Goal: Information Seeking & Learning: Learn about a topic

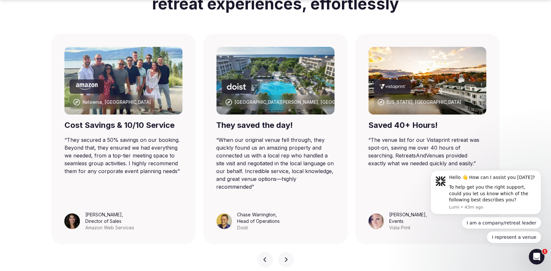
drag, startPoint x: 91, startPoint y: 26, endPoint x: 65, endPoint y: 19, distance: 27.0
click at [65, 19] on div "Helping you book and deliver 5-star retreat experiences, effortlessly" at bounding box center [276, 1] width 456 height 66
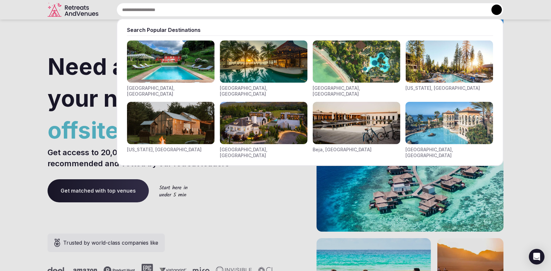
click at [253, 11] on input "text" at bounding box center [309, 10] width 387 height 14
click at [72, 56] on div at bounding box center [275, 135] width 551 height 271
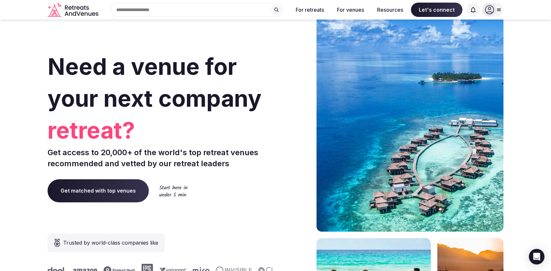
click at [119, 194] on span "Get matched with top venues" at bounding box center [98, 190] width 101 height 23
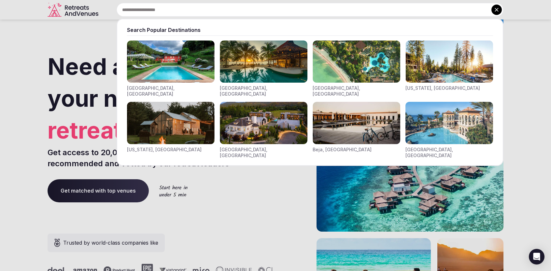
click at [245, 13] on input "text" at bounding box center [309, 10] width 387 height 14
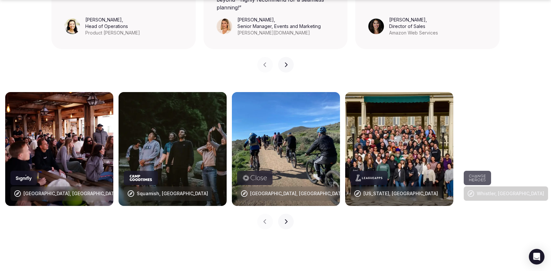
scroll to position [618, 0]
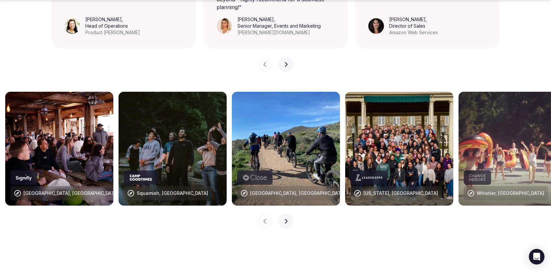
click at [186, 54] on div "Previous slide Next slide" at bounding box center [276, 60] width 456 height 23
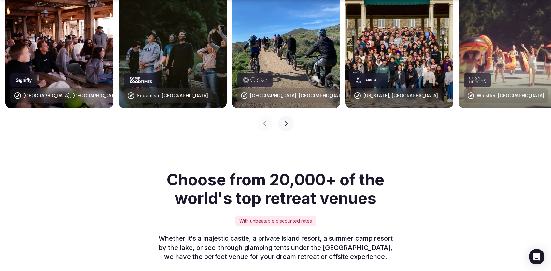
drag, startPoint x: 446, startPoint y: 121, endPoint x: 431, endPoint y: 123, distance: 14.8
click at [440, 123] on div "Alentejo, Portugal Squamish, Canada Lombardy, Italy New York, USA Whistler, Can…" at bounding box center [275, 62] width 551 height 163
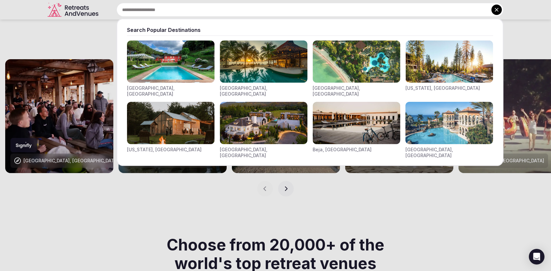
click at [506, 184] on div at bounding box center [275, 135] width 551 height 271
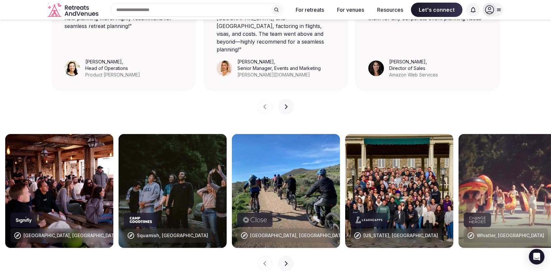
scroll to position [553, 0]
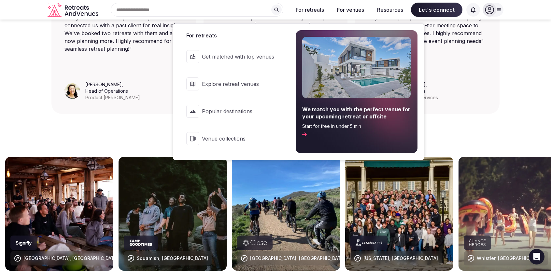
click at [307, 135] on icon at bounding box center [304, 134] width 5 height 5
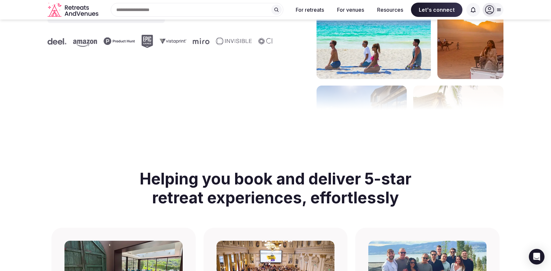
scroll to position [228, 0]
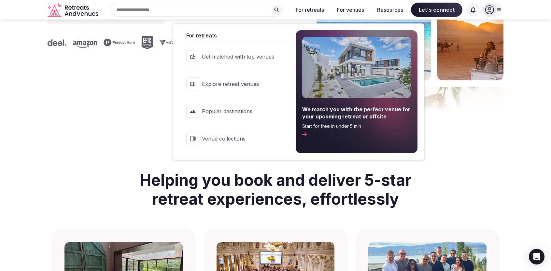
click at [232, 134] on link "Venue collections" at bounding box center [234, 139] width 108 height 26
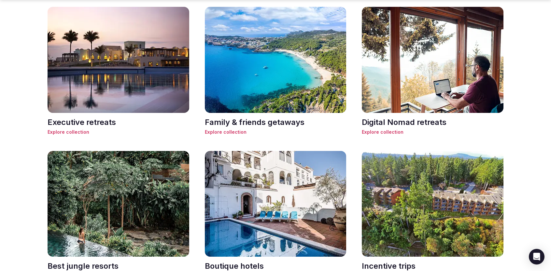
scroll to position [521, 0]
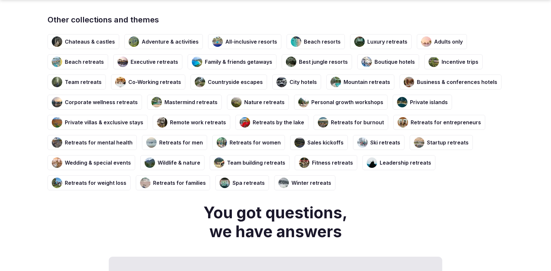
scroll to position [1145, 0]
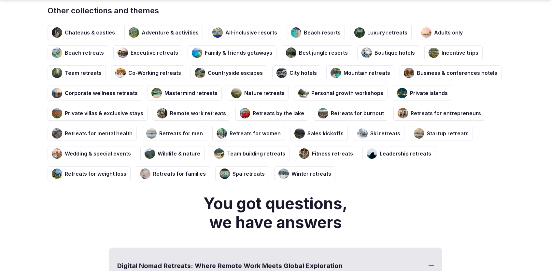
click at [153, 76] on h3 "Co-Working retreats" at bounding box center [154, 72] width 53 height 7
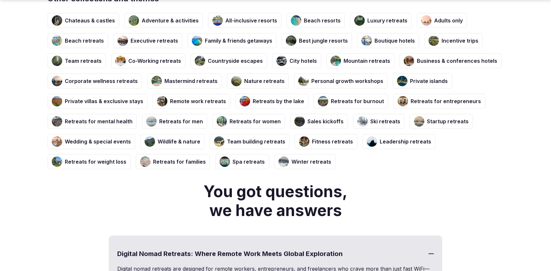
scroll to position [1210, 0]
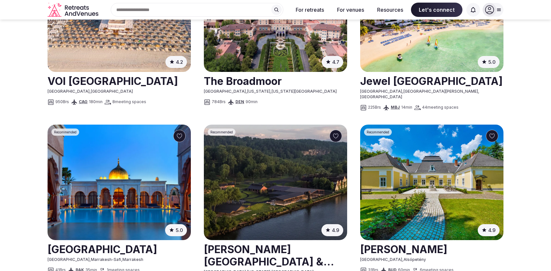
scroll to position [456, 0]
